Goal: Information Seeking & Learning: Check status

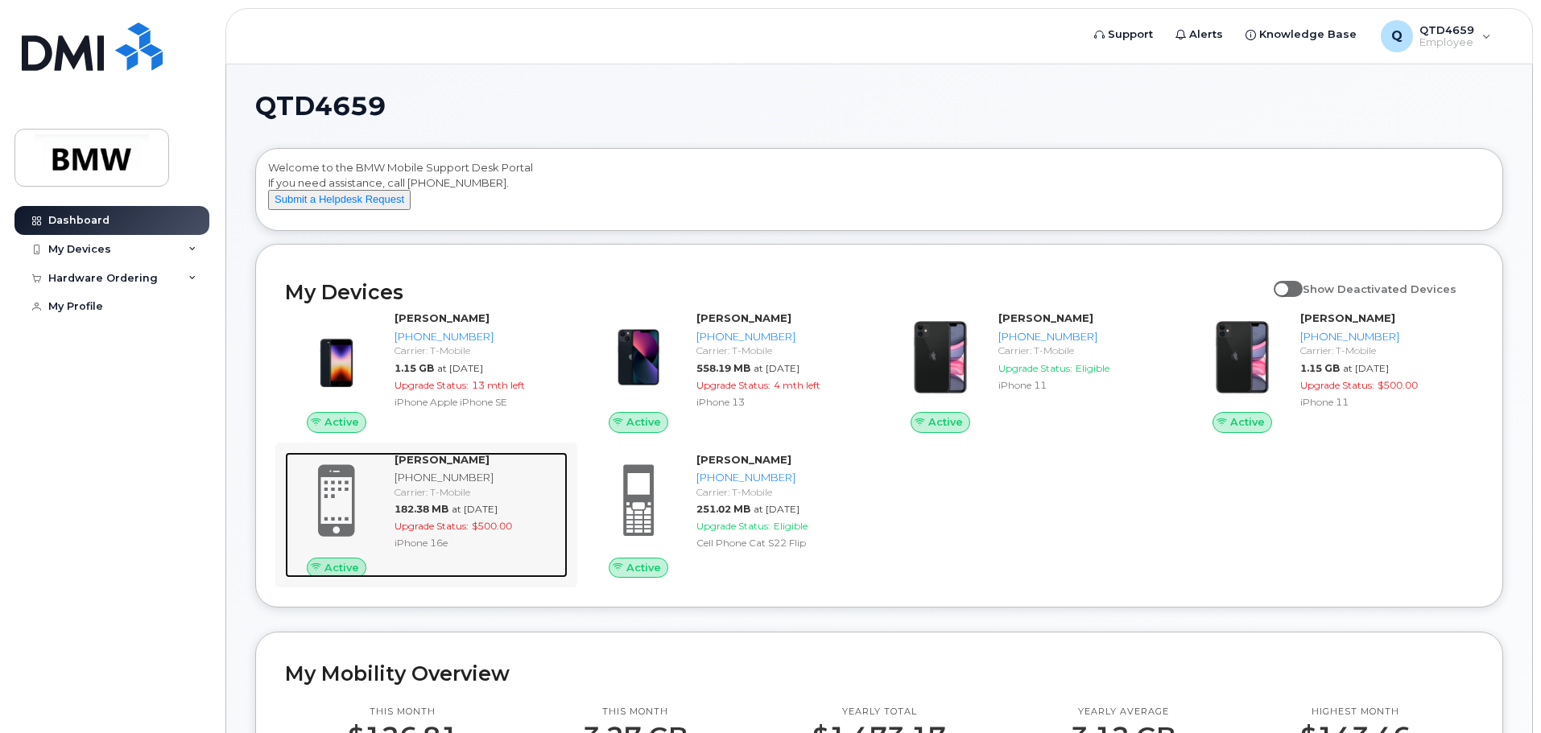
click at [455, 550] on div "iPhone 16e" at bounding box center [478, 543] width 167 height 14
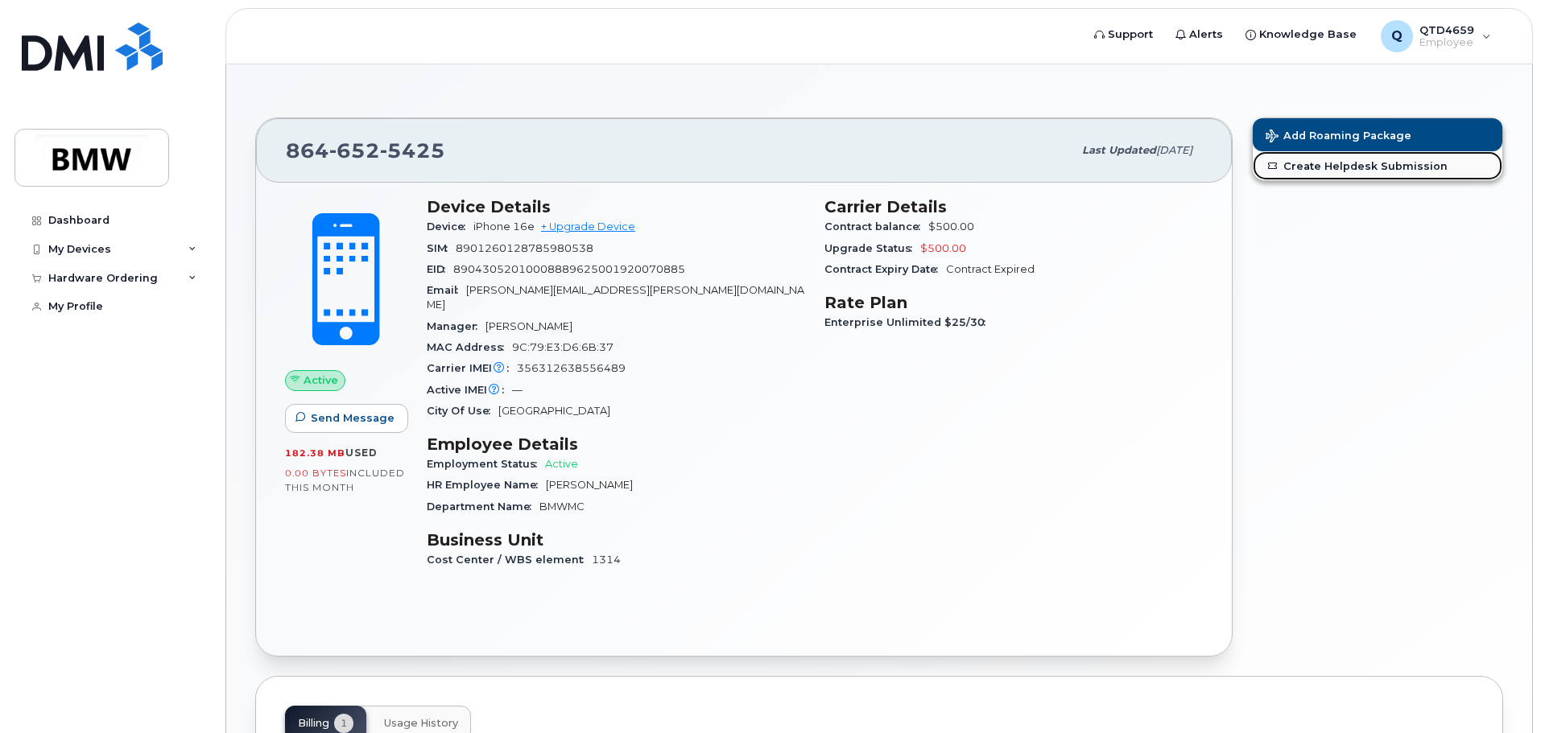
click at [1305, 169] on link "Create Helpdesk Submission" at bounding box center [1378, 165] width 250 height 29
click at [572, 479] on span "[PERSON_NAME]" at bounding box center [589, 485] width 87 height 12
drag, startPoint x: 585, startPoint y: 527, endPoint x: 589, endPoint y: 556, distance: 30.0
click at [585, 533] on h3 "Business Unit" at bounding box center [616, 540] width 378 height 19
drag, startPoint x: 589, startPoint y: 556, endPoint x: 780, endPoint y: 455, distance: 216.8
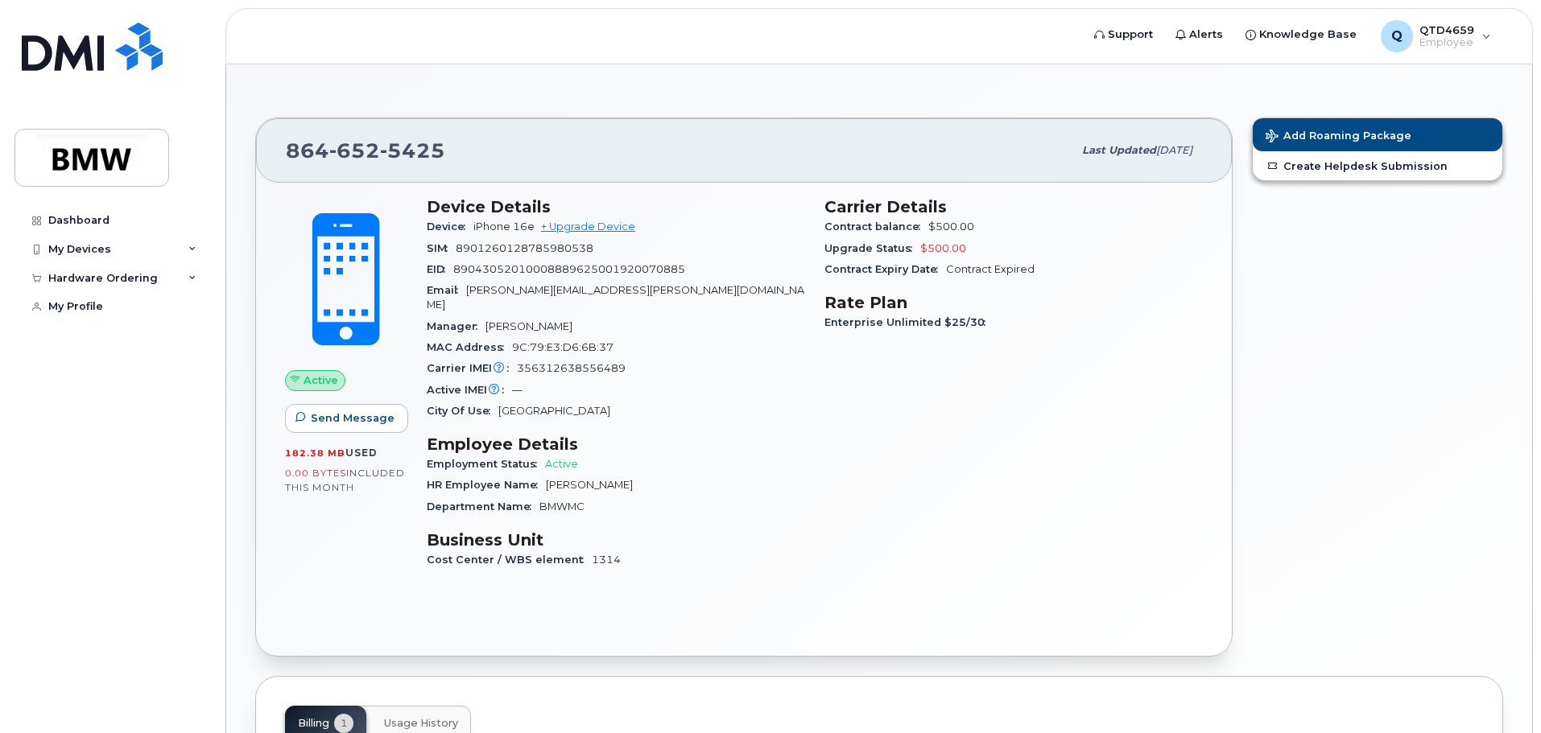
click at [591, 556] on div "Device Details Device iPhone 16e + Upgrade Device SIM 8901260128785980538 EID 8…" at bounding box center [616, 391] width 398 height 406
click at [990, 236] on div "Contract balance $500.00" at bounding box center [1013, 227] width 378 height 21
click at [1348, 313] on div "Add Roaming Package Create Helpdesk Submission" at bounding box center [1377, 387] width 271 height 559
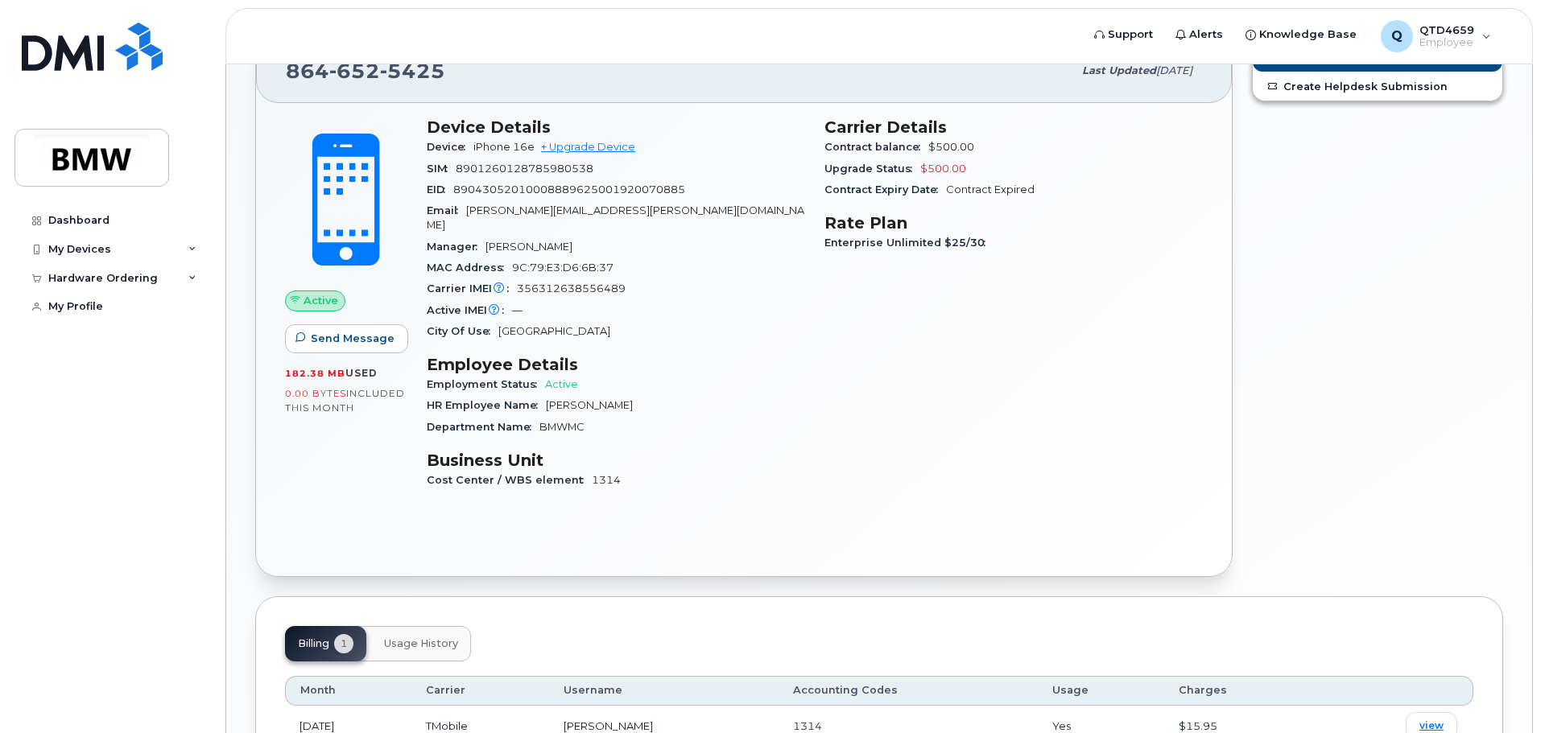
scroll to position [43, 0]
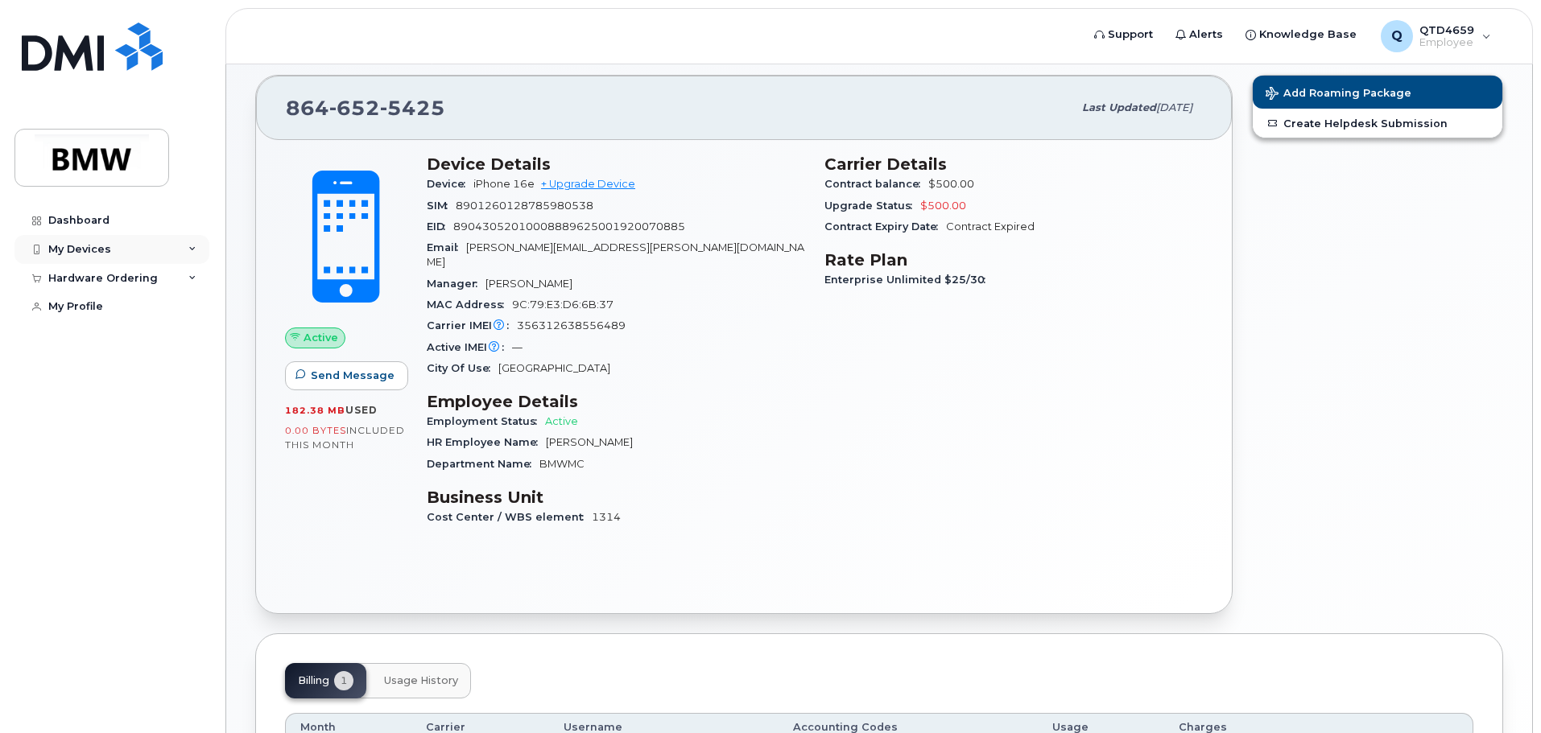
click at [99, 251] on div "My Devices" at bounding box center [79, 249] width 63 height 13
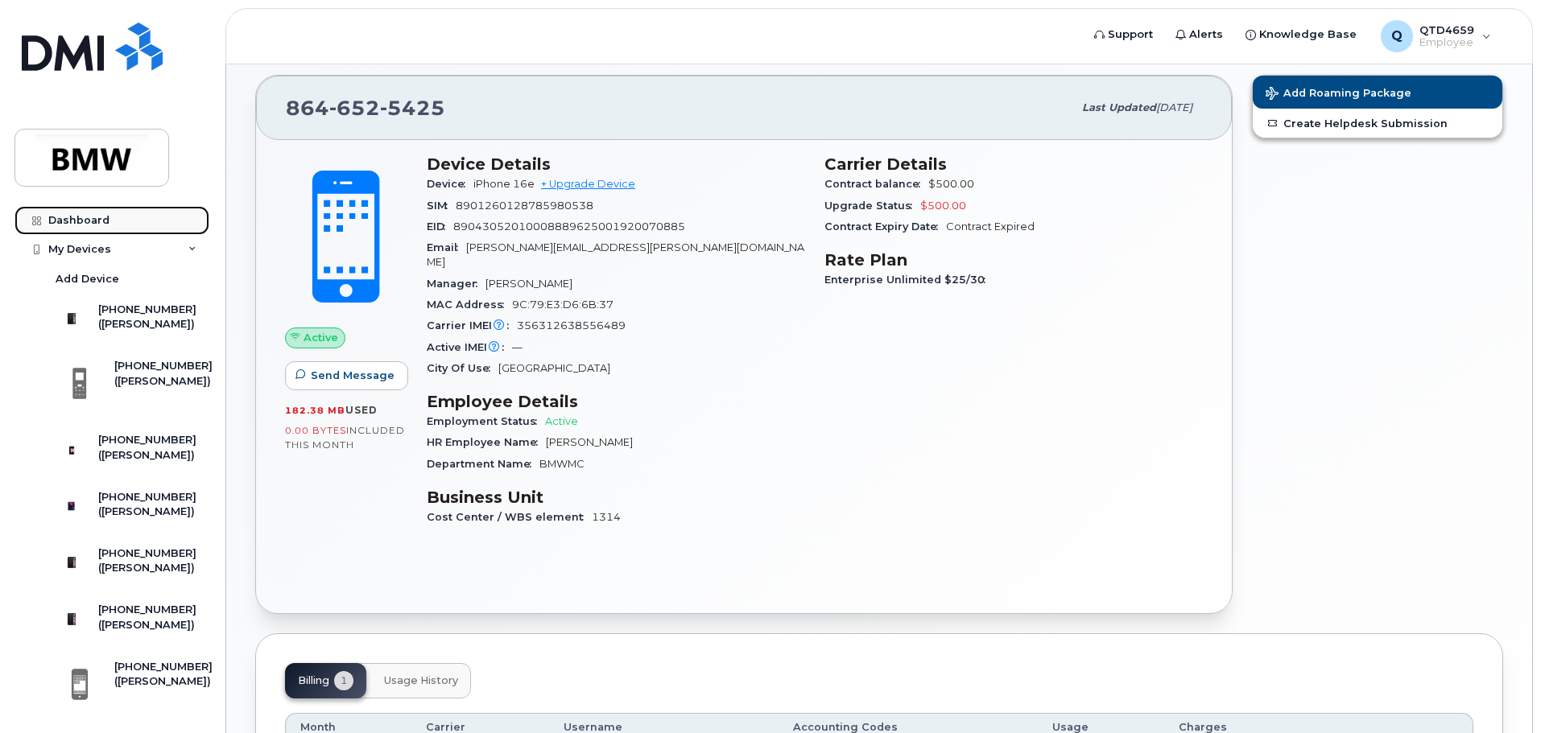
click at [93, 212] on link "Dashboard" at bounding box center [111, 220] width 195 height 29
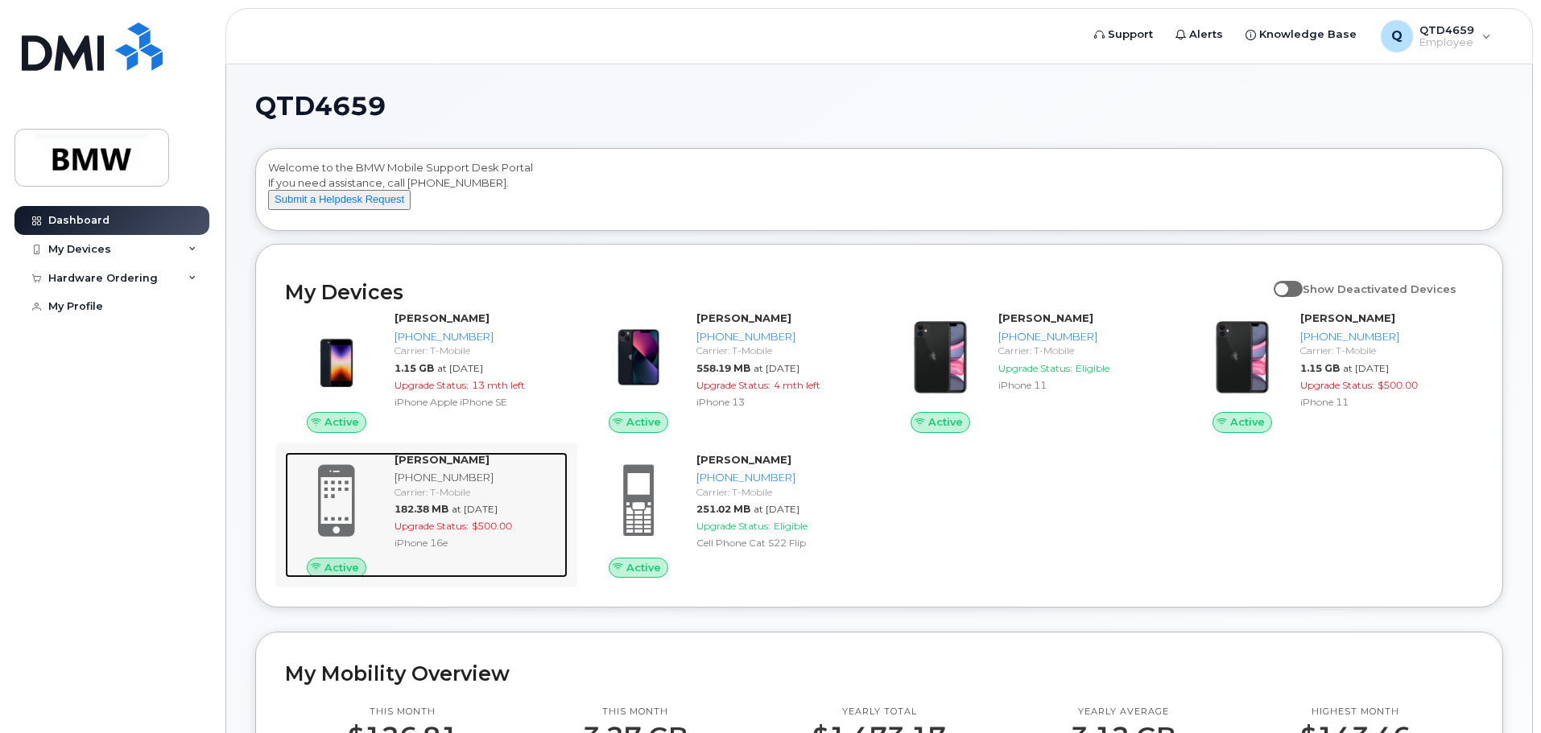
click at [458, 486] on div "[PHONE_NUMBER]" at bounding box center [478, 477] width 167 height 15
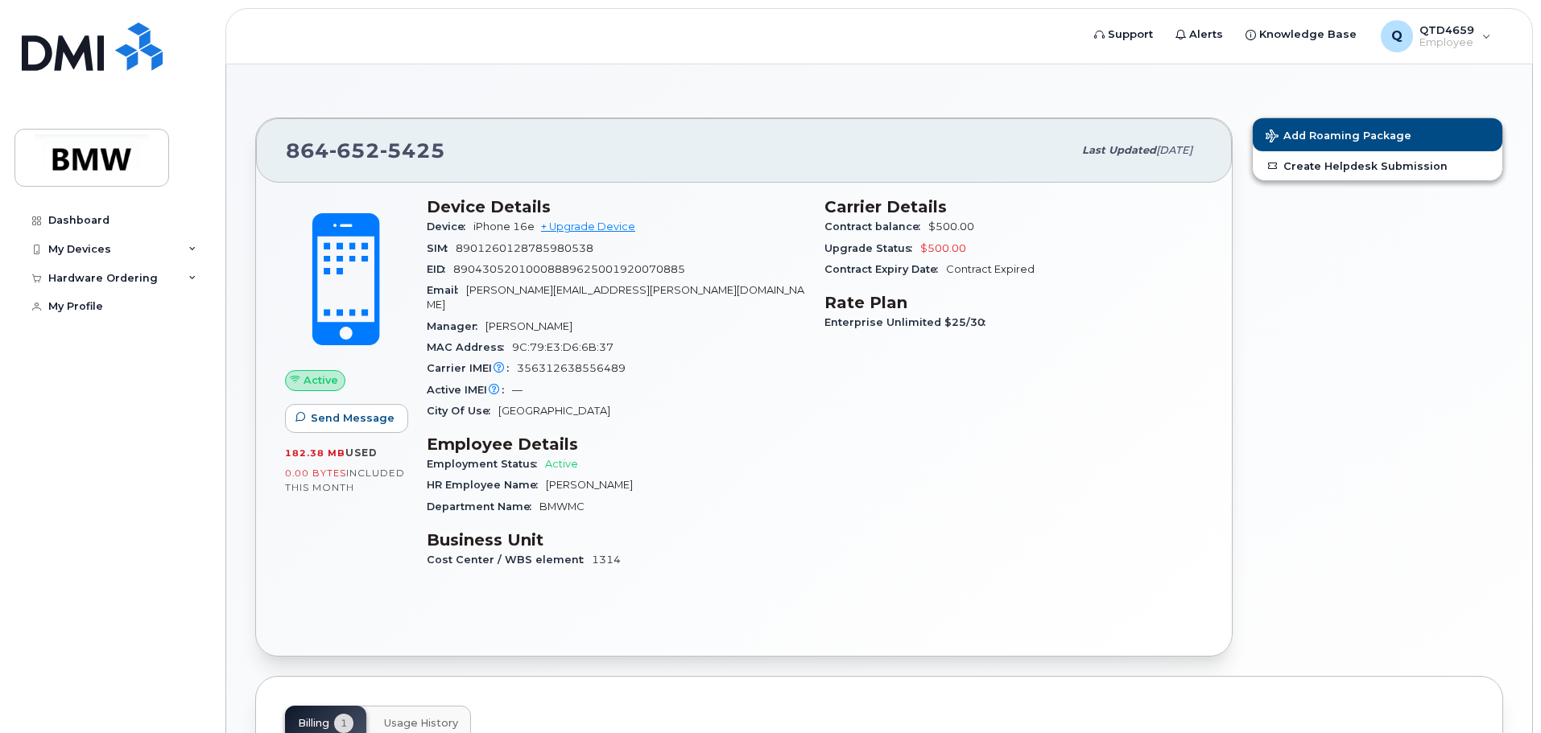
click at [545, 458] on span "Active" at bounding box center [561, 464] width 33 height 12
click at [1131, 156] on span "Last updated Sep 11, 2025" at bounding box center [1137, 150] width 110 height 14
click at [1374, 167] on link "Create Helpdesk Submission" at bounding box center [1378, 165] width 250 height 29
click at [1101, 163] on div "Last updated Sep 11, 2025" at bounding box center [1137, 151] width 130 height 34
drag, startPoint x: 972, startPoint y: 250, endPoint x: 823, endPoint y: 271, distance: 150.3
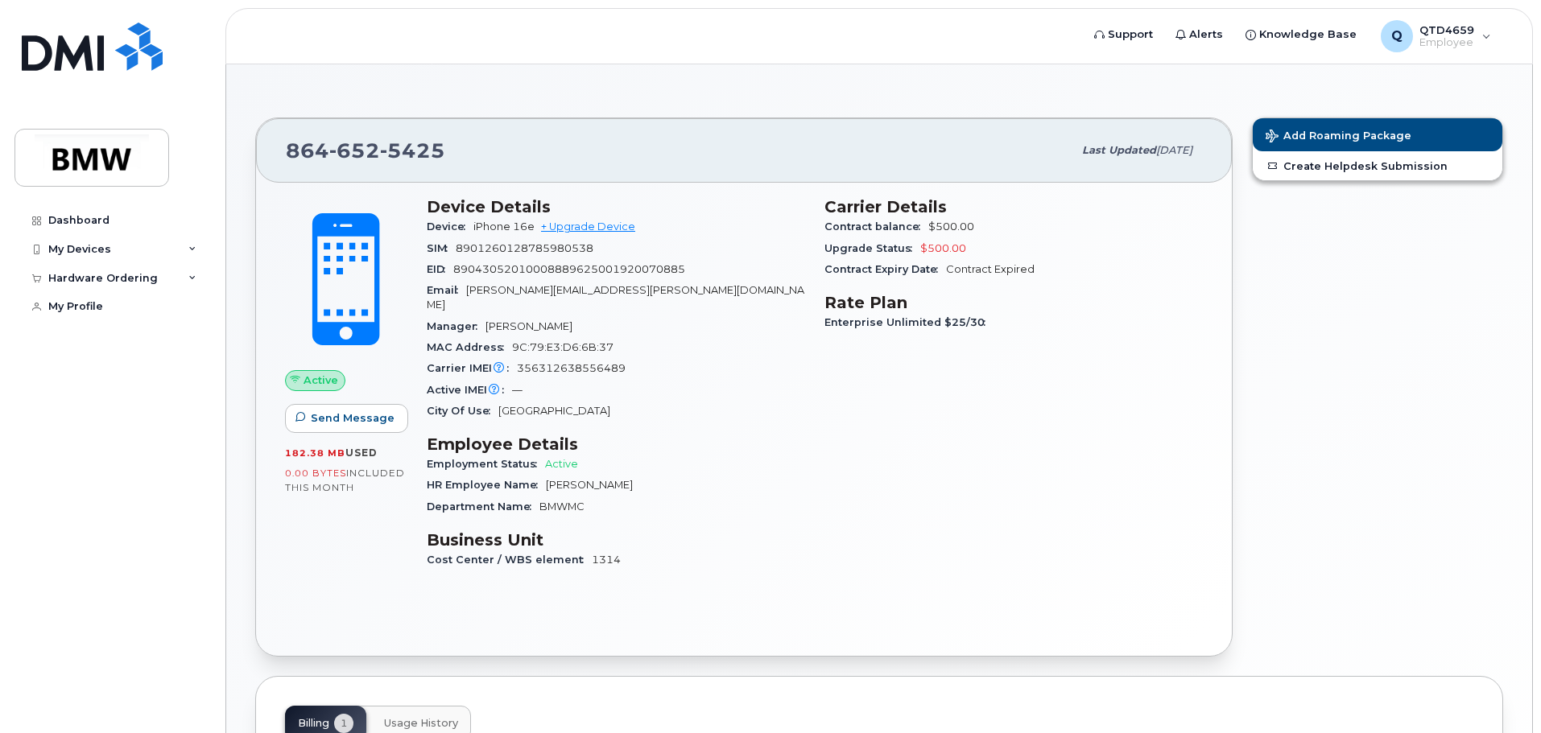
click at [823, 271] on div "Carrier Details Contract balance $500.00 Upgrade Status $500.00 Contract Expiry…" at bounding box center [1014, 391] width 398 height 406
click at [786, 358] on div "Carrier IMEI Carrier IMEI is reported during the last billing cycle or change o…" at bounding box center [616, 368] width 378 height 21
drag, startPoint x: 960, startPoint y: 242, endPoint x: 880, endPoint y: 244, distance: 79.7
click at [880, 244] on div "Upgrade Status $500.00" at bounding box center [1013, 248] width 378 height 21
click at [659, 281] on div "Email gregory.montgomery@bmwmc.com" at bounding box center [616, 298] width 378 height 36
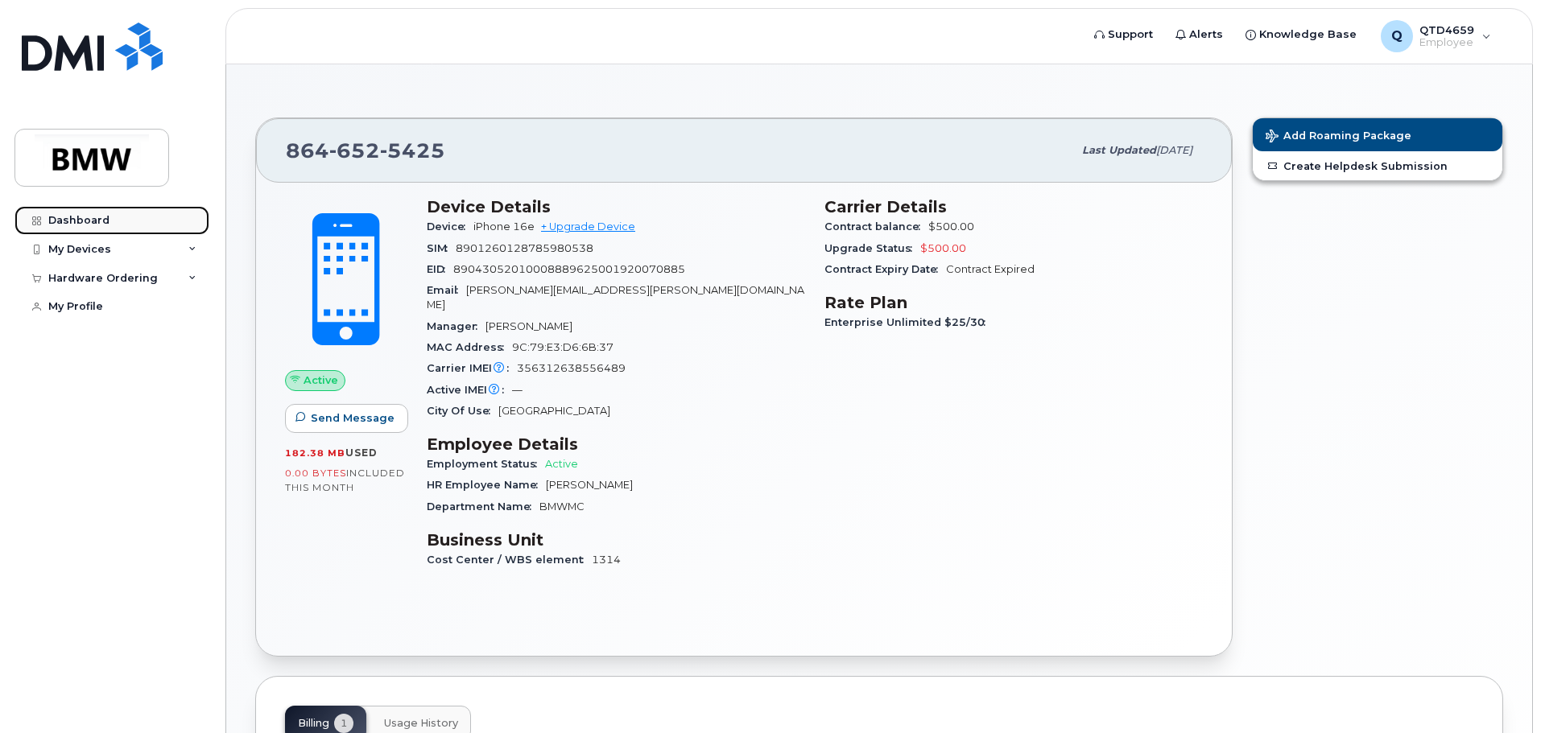
click at [96, 217] on div "Dashboard" at bounding box center [78, 220] width 61 height 13
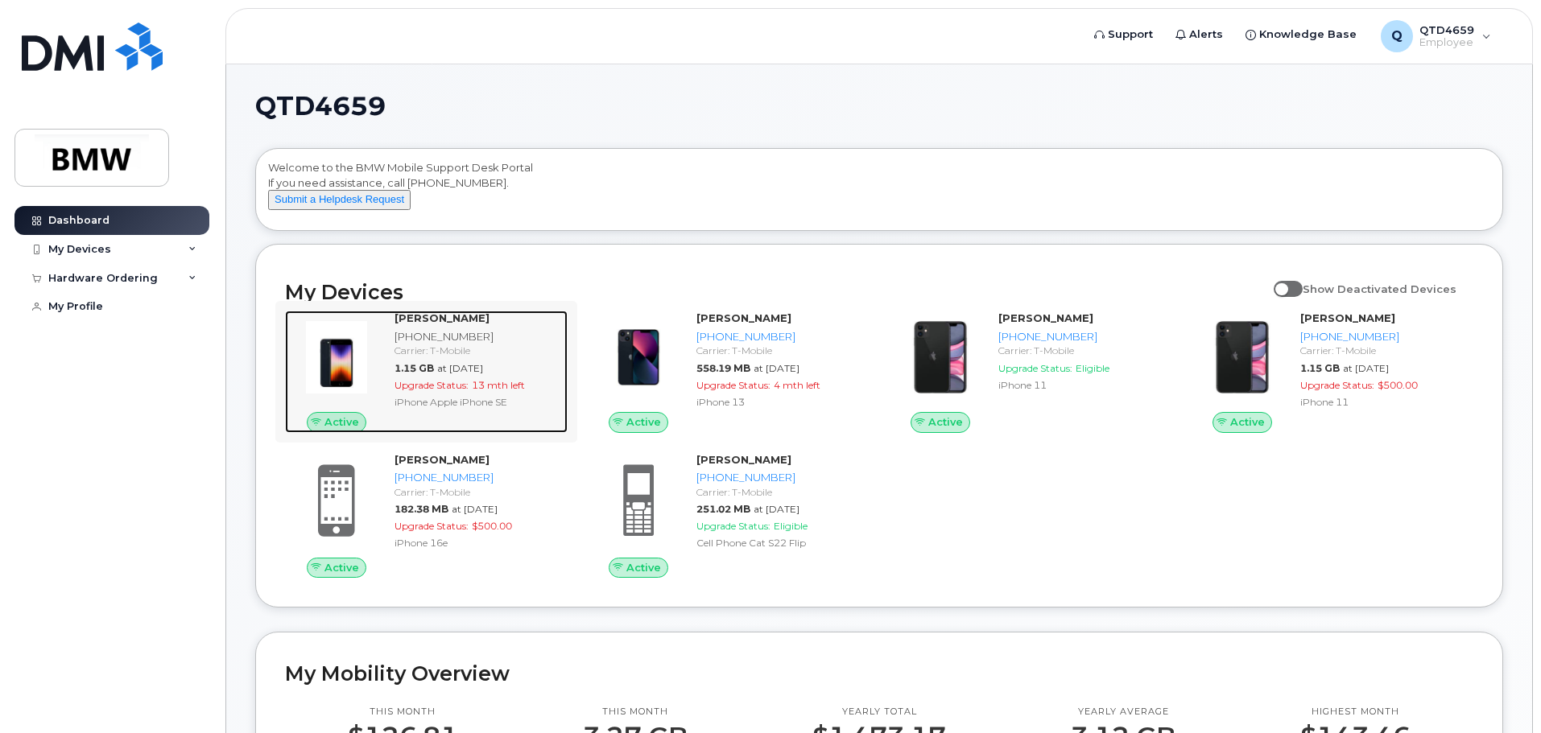
click at [408, 409] on div "Christopher Outlaw 864-748-8149 Carrier: T-Mobile 1.15 GB at Sep 01, 2025 Upgra…" at bounding box center [478, 372] width 180 height 122
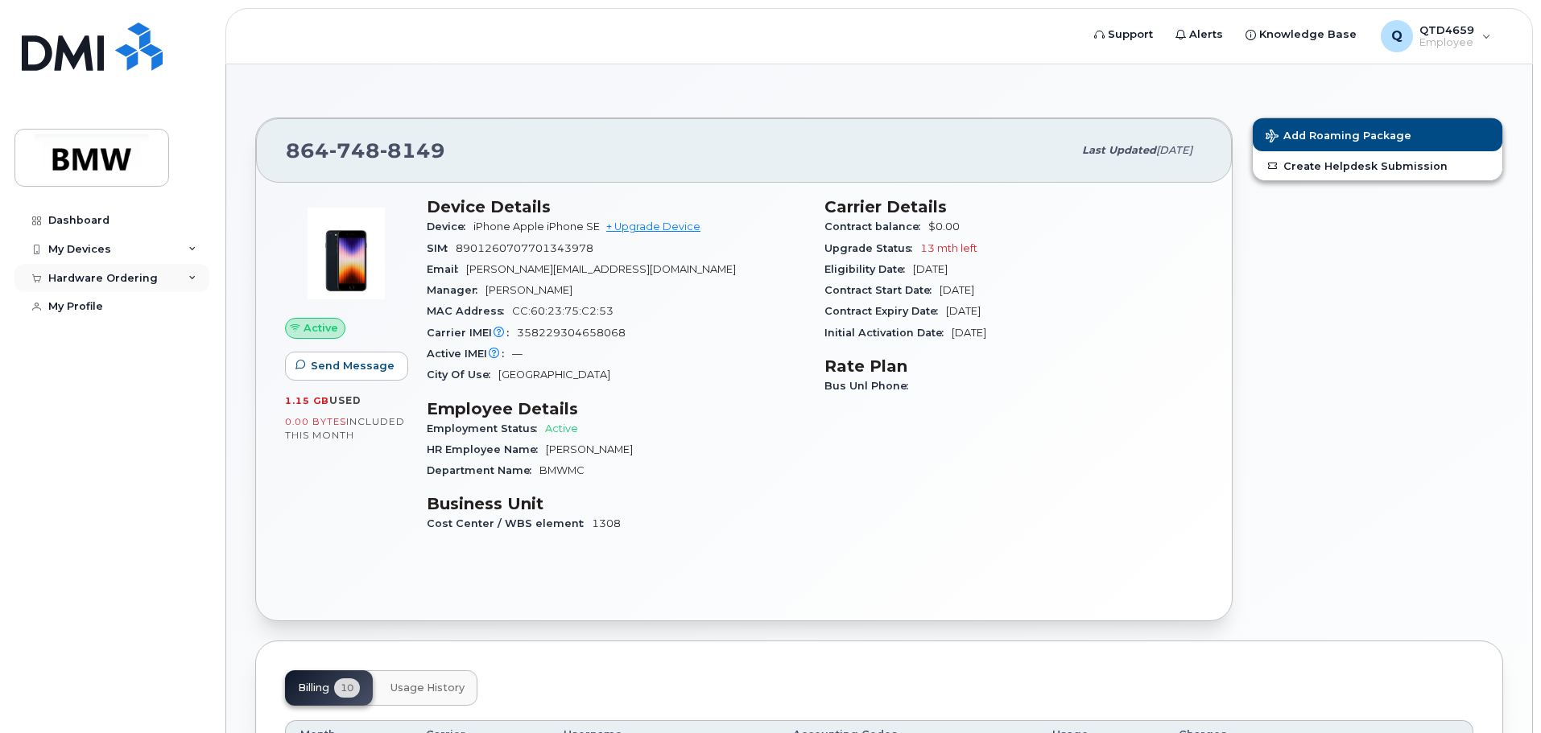
click at [195, 284] on div "Hardware Ordering" at bounding box center [111, 278] width 195 height 29
click at [189, 242] on div "My Devices" at bounding box center [111, 249] width 195 height 29
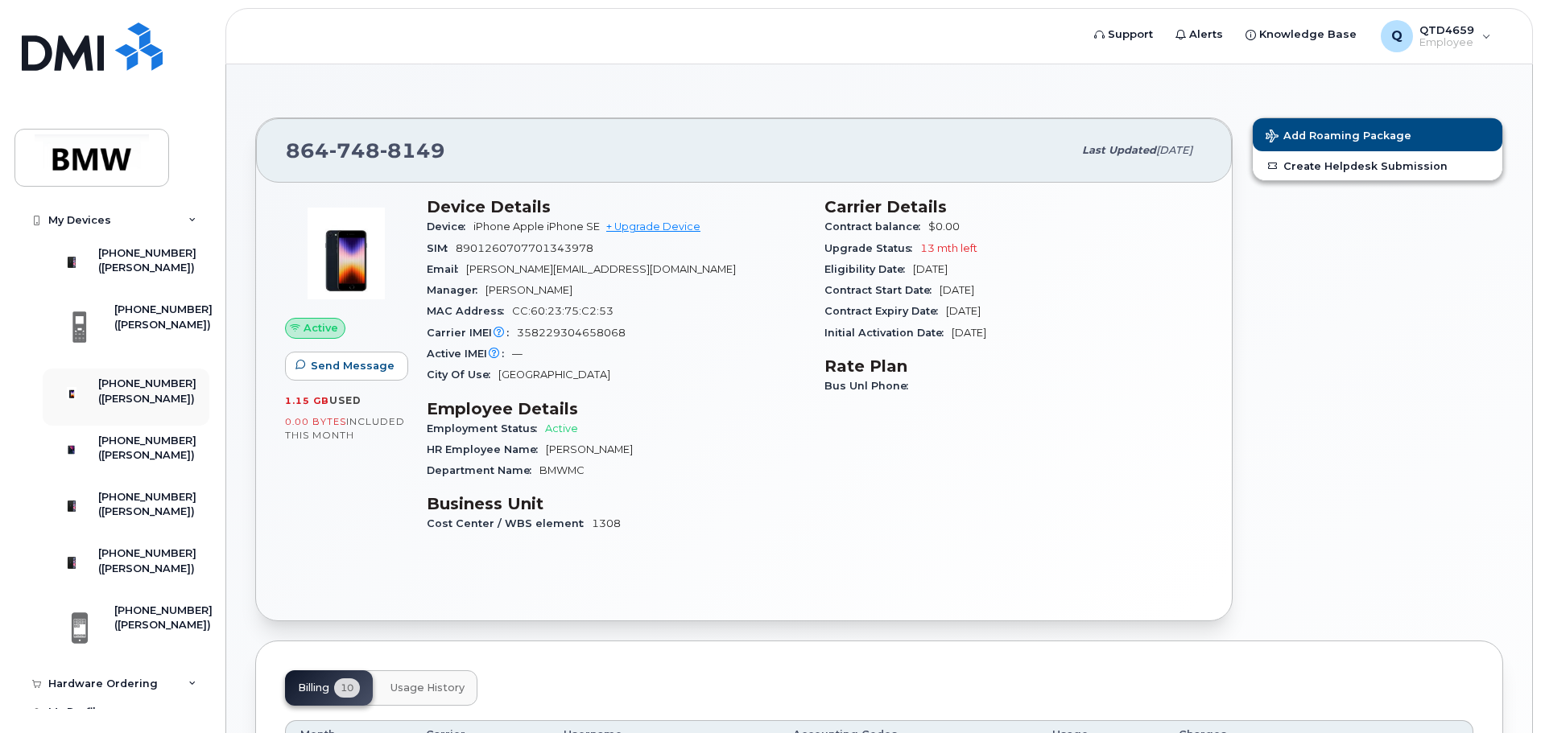
scroll to position [127, 0]
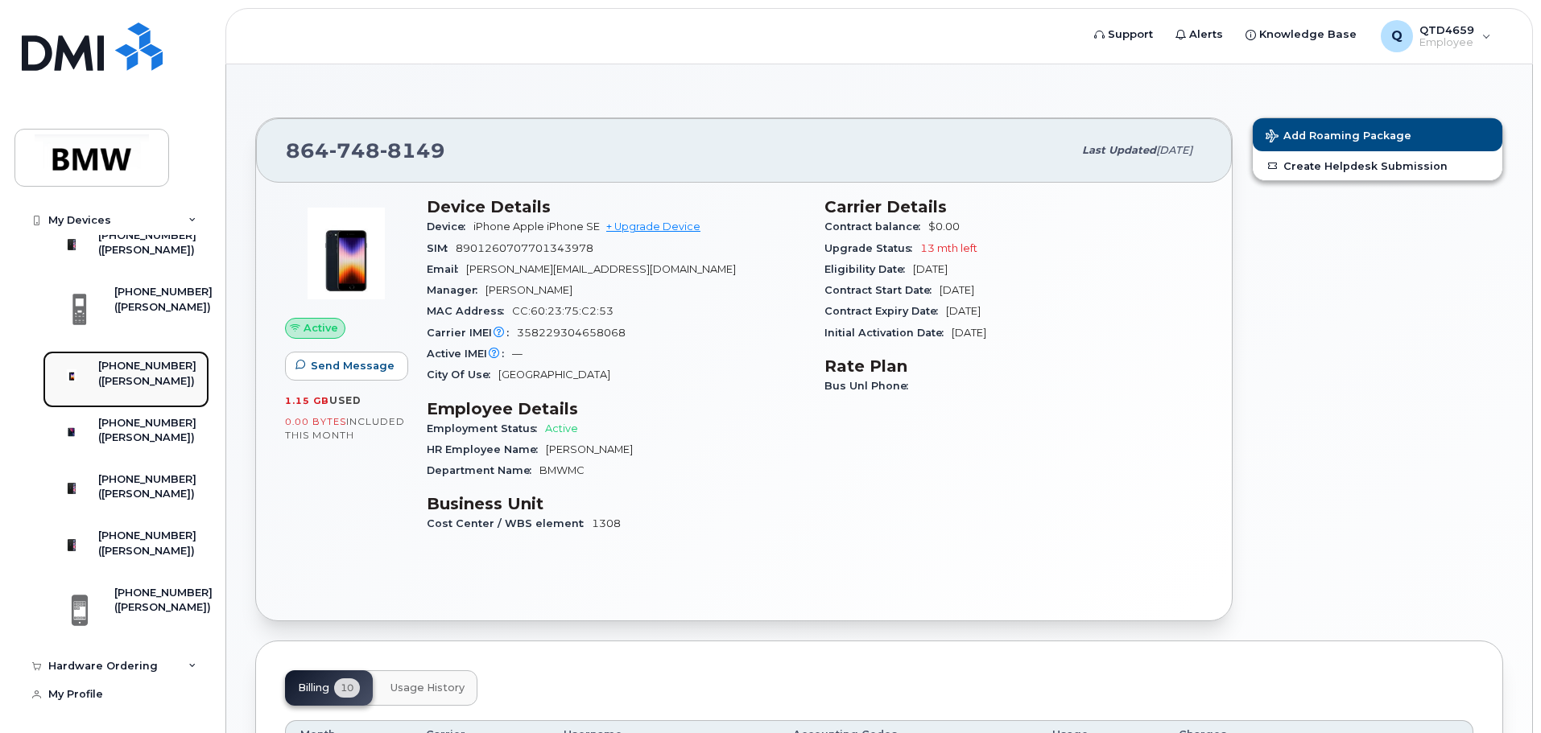
click at [168, 374] on div "([PERSON_NAME])" at bounding box center [147, 381] width 98 height 14
